Goal: Task Accomplishment & Management: Manage account settings

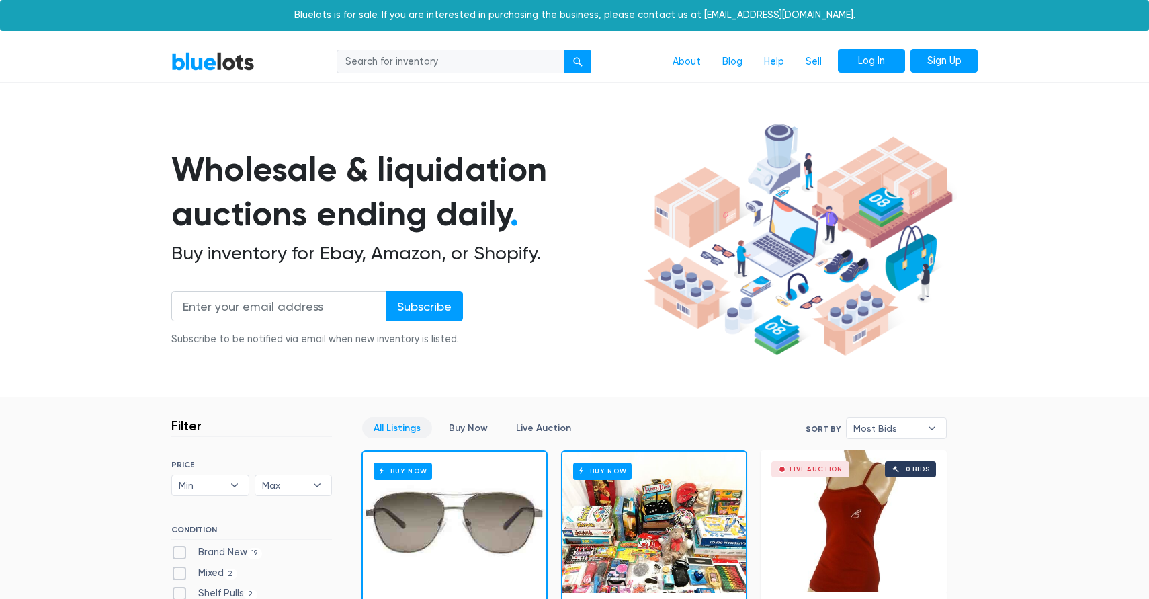
click at [867, 62] on link "Log In" at bounding box center [871, 61] width 67 height 24
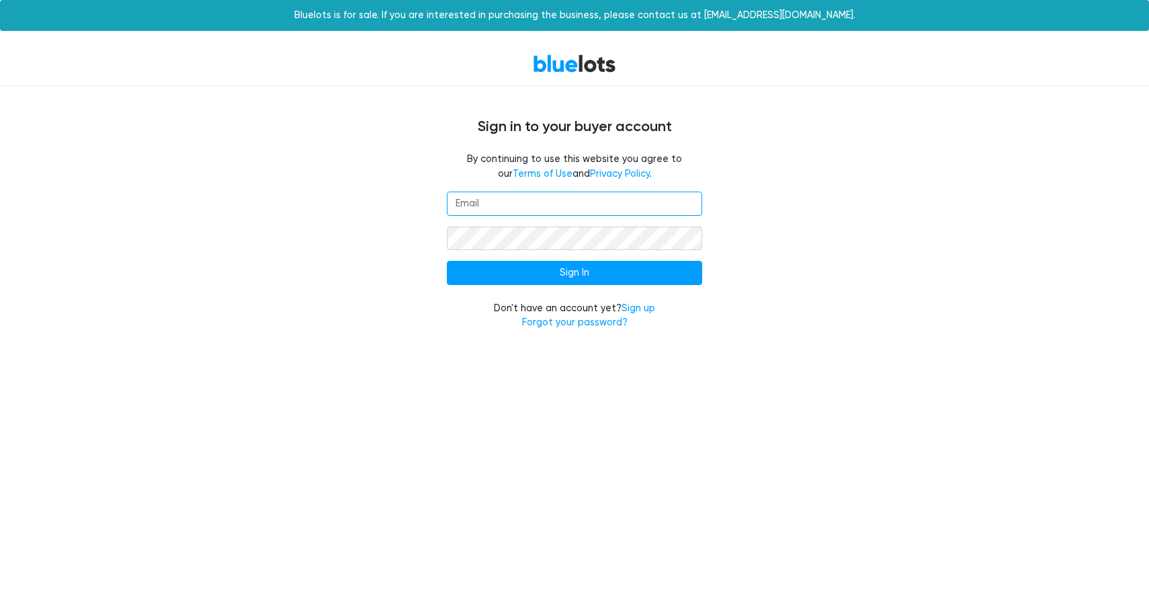
type input "[EMAIL_ADDRESS][DOMAIN_NAME]"
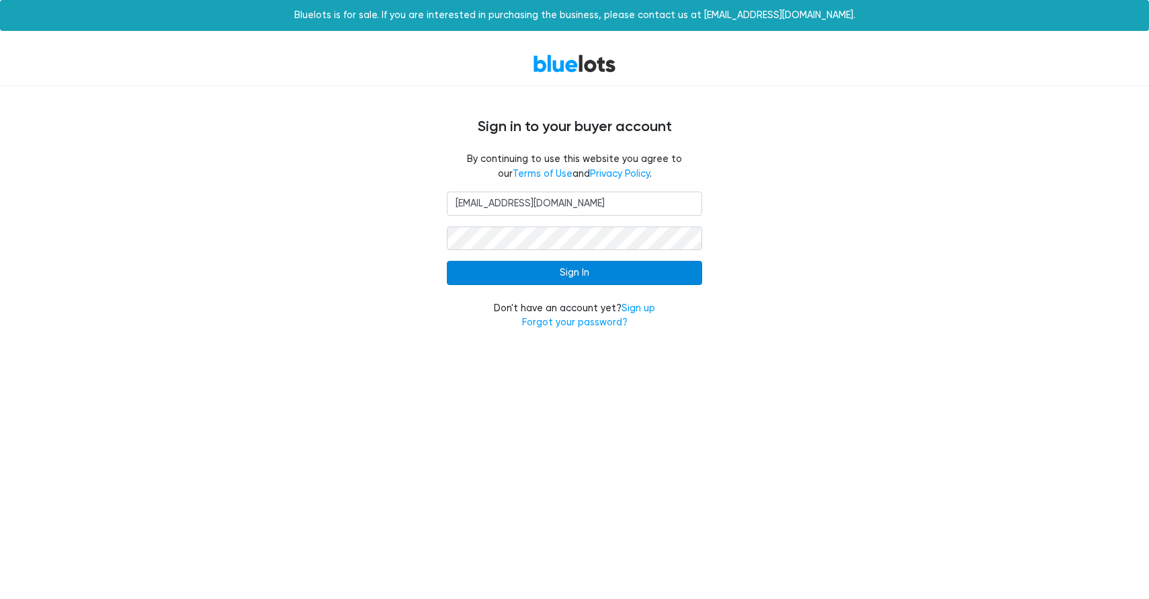
click at [594, 274] on input "Sign In" at bounding box center [574, 273] width 255 height 24
